Goal: Task Accomplishment & Management: Complete application form

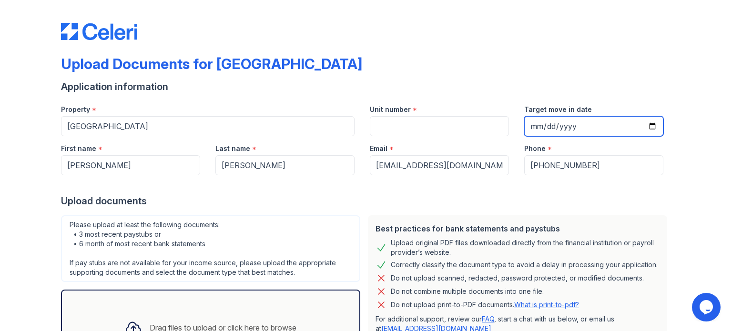
click at [648, 125] on input "Target move in date" at bounding box center [593, 126] width 139 height 20
type input "[DATE]"
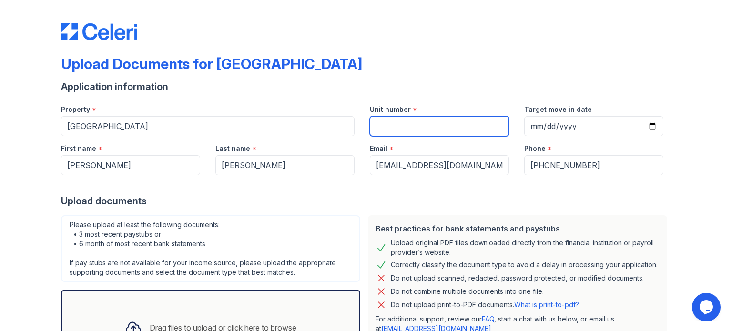
click at [429, 128] on input "Unit number" at bounding box center [439, 126] width 139 height 20
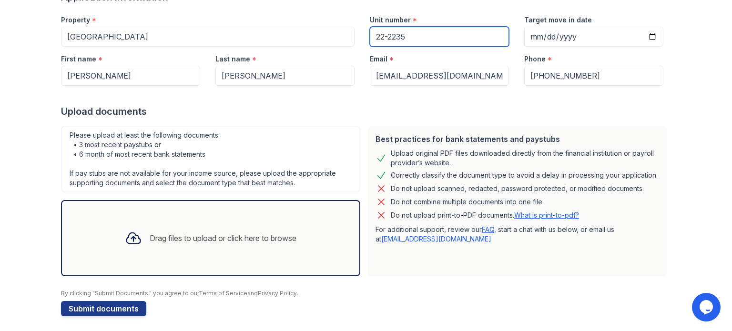
scroll to position [93, 0]
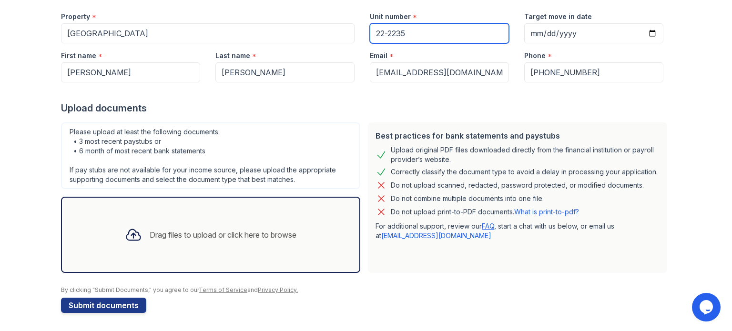
type input "22-2235"
click at [170, 229] on div "Drag files to upload or click here to browse" at bounding box center [223, 234] width 147 height 11
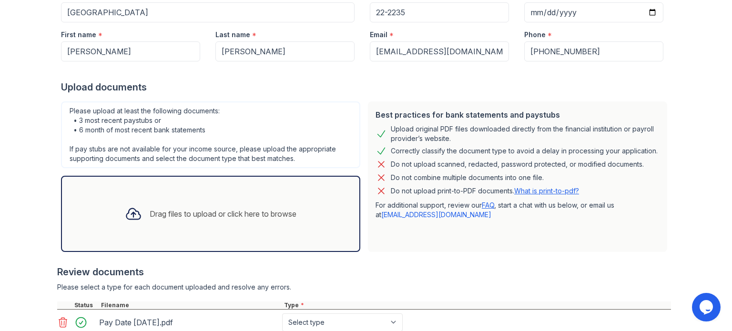
scroll to position [73, 0]
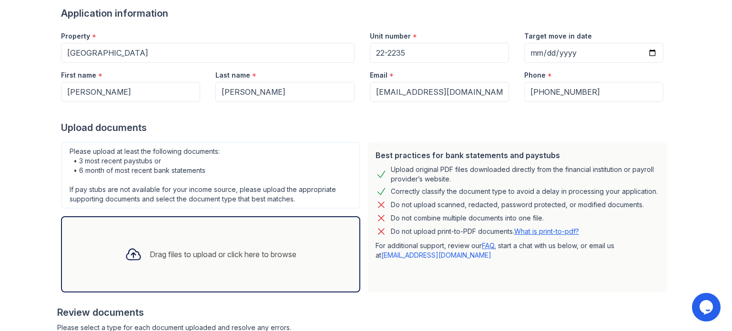
click at [212, 234] on div "Drag files to upload or click here to browse" at bounding box center [210, 254] width 299 height 76
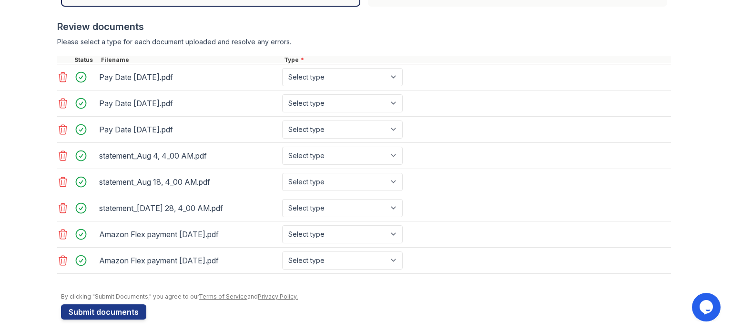
scroll to position [363, 0]
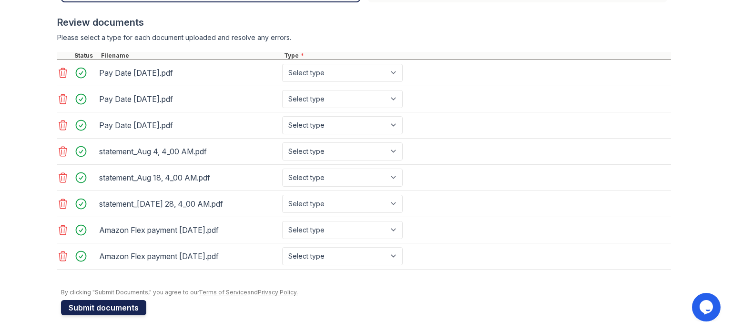
click at [88, 310] on button "Submit documents" at bounding box center [103, 307] width 85 height 15
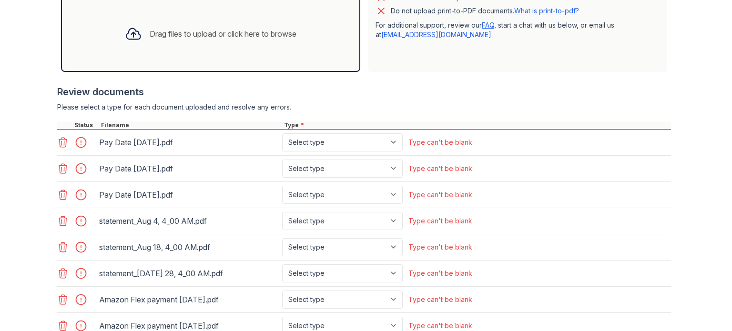
scroll to position [333, 0]
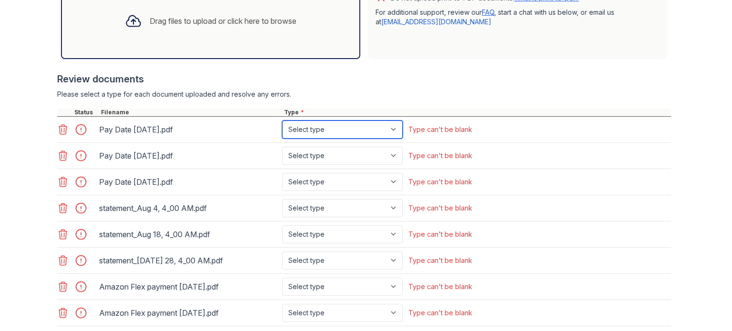
click at [375, 135] on select "Select type Paystub Bank Statement Offer Letter Tax Documents Benefit Award Let…" at bounding box center [342, 129] width 120 height 18
select select "paystub"
click at [282, 120] on select "Select type Paystub Bank Statement Offer Letter Tax Documents Benefit Award Let…" at bounding box center [342, 129] width 120 height 18
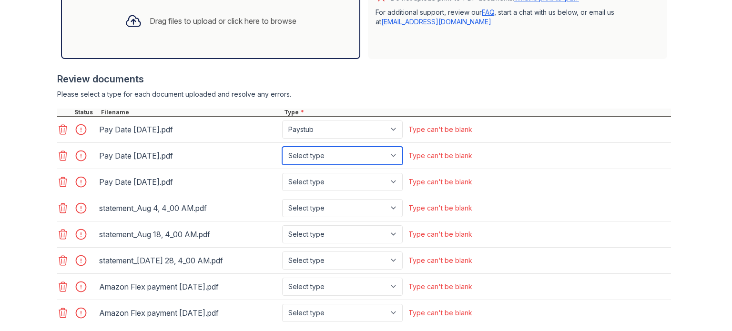
click at [372, 159] on select "Select type Paystub Bank Statement Offer Letter Tax Documents Benefit Award Let…" at bounding box center [342, 156] width 120 height 18
select select "paystub"
click at [282, 147] on select "Select type Paystub Bank Statement Offer Letter Tax Documents Benefit Award Let…" at bounding box center [342, 156] width 120 height 18
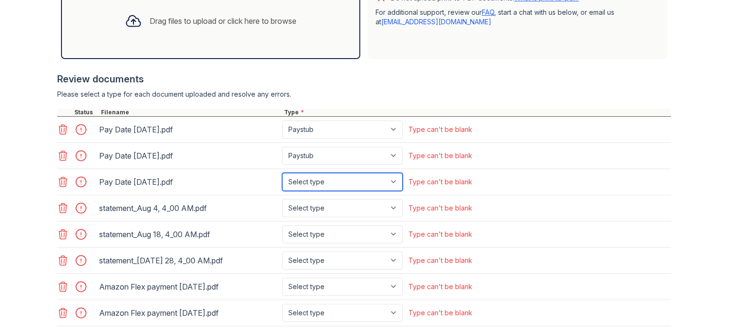
click at [366, 183] on select "Select type Paystub Bank Statement Offer Letter Tax Documents Benefit Award Let…" at bounding box center [342, 182] width 120 height 18
select select "paystub"
click at [282, 173] on select "Select type Paystub Bank Statement Offer Letter Tax Documents Benefit Award Let…" at bounding box center [342, 182] width 120 height 18
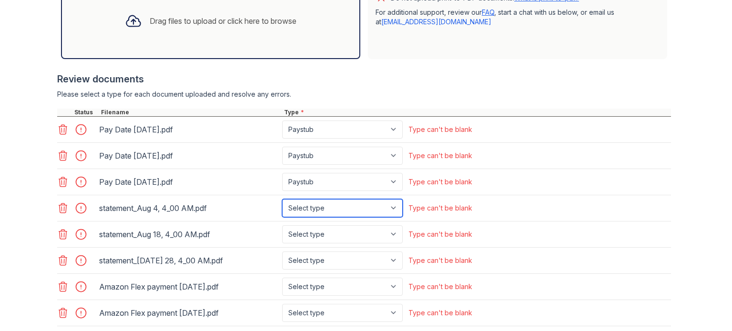
click at [361, 208] on select "Select type Paystub Bank Statement Offer Letter Tax Documents Benefit Award Let…" at bounding box center [342, 208] width 120 height 18
select select "paystub"
click at [282, 199] on select "Select type Paystub Bank Statement Offer Letter Tax Documents Benefit Award Let…" at bounding box center [342, 208] width 120 height 18
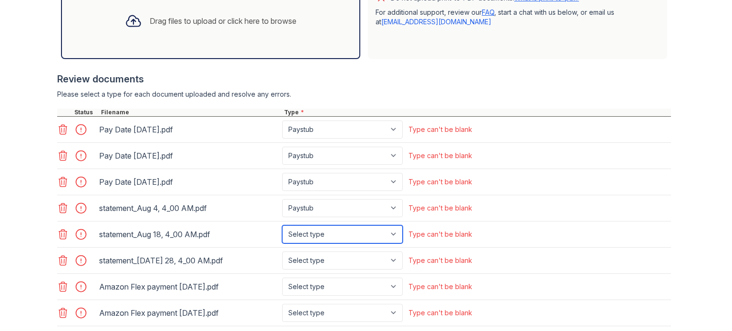
click at [356, 236] on select "Select type Paystub Bank Statement Offer Letter Tax Documents Benefit Award Let…" at bounding box center [342, 234] width 120 height 18
select select "paystub"
click at [282, 225] on select "Select type Paystub Bank Statement Offer Letter Tax Documents Benefit Award Let…" at bounding box center [342, 234] width 120 height 18
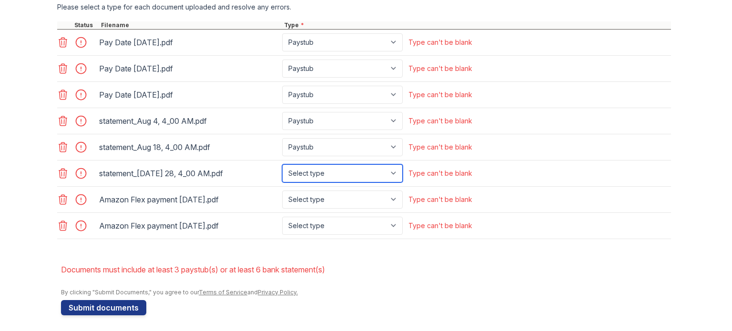
click at [323, 169] on select "Select type Paystub Bank Statement Offer Letter Tax Documents Benefit Award Let…" at bounding box center [342, 173] width 120 height 18
select select "paystub"
click at [282, 164] on select "Select type Paystub Bank Statement Offer Letter Tax Documents Benefit Award Let…" at bounding box center [342, 173] width 120 height 18
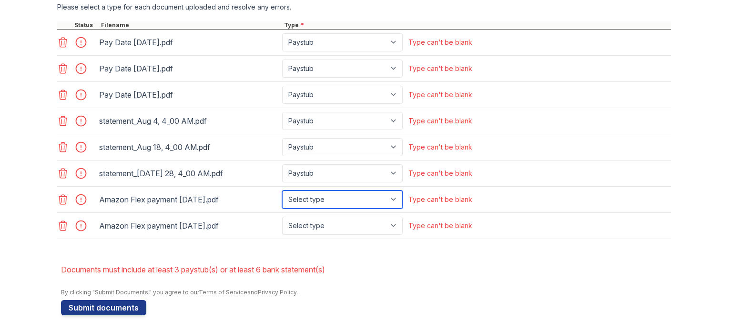
click at [325, 196] on select "Select type Paystub Bank Statement Offer Letter Tax Documents Benefit Award Let…" at bounding box center [342, 200] width 120 height 18
select select "other"
click at [282, 191] on select "Select type Paystub Bank Statement Offer Letter Tax Documents Benefit Award Let…" at bounding box center [342, 200] width 120 height 18
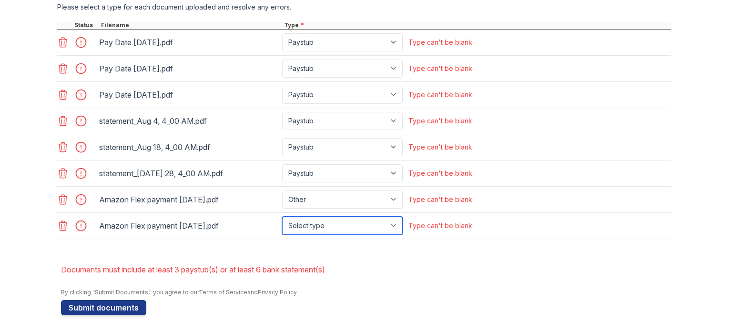
click at [325, 226] on select "Select type Paystub Bank Statement Offer Letter Tax Documents Benefit Award Let…" at bounding box center [342, 226] width 120 height 18
select select "other"
click at [282, 217] on select "Select type Paystub Bank Statement Offer Letter Tax Documents Benefit Award Let…" at bounding box center [342, 226] width 120 height 18
drag, startPoint x: 467, startPoint y: 256, endPoint x: 444, endPoint y: 257, distance: 22.4
click at [467, 255] on form "Application information Property * [GEOGRAPHIC_DATA] Unit number * 22-2235 Targ…" at bounding box center [366, 0] width 610 height 629
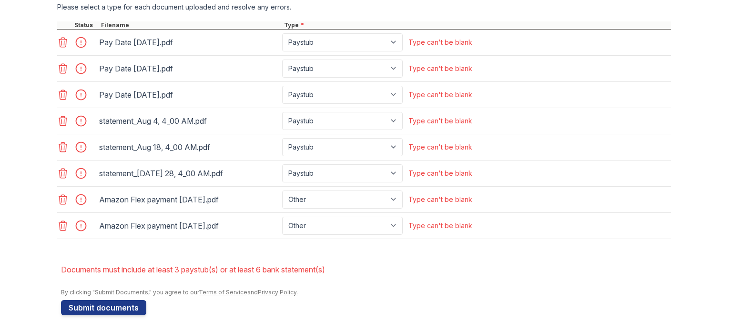
drag, startPoint x: 92, startPoint y: 302, endPoint x: 131, endPoint y: 293, distance: 40.7
click at [91, 302] on button "Submit documents" at bounding box center [103, 307] width 85 height 15
